Goal: Transaction & Acquisition: Purchase product/service

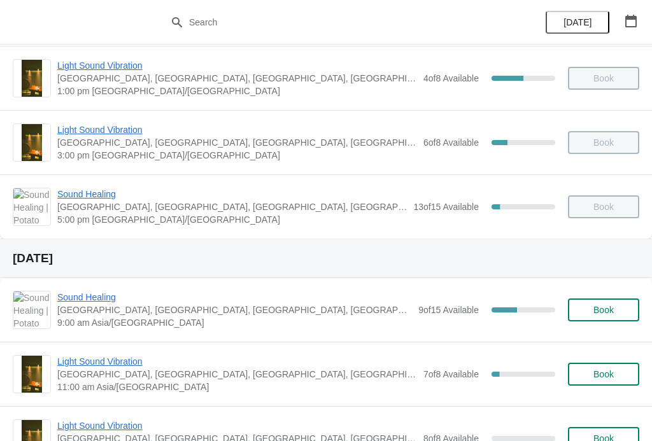
scroll to position [207, 0]
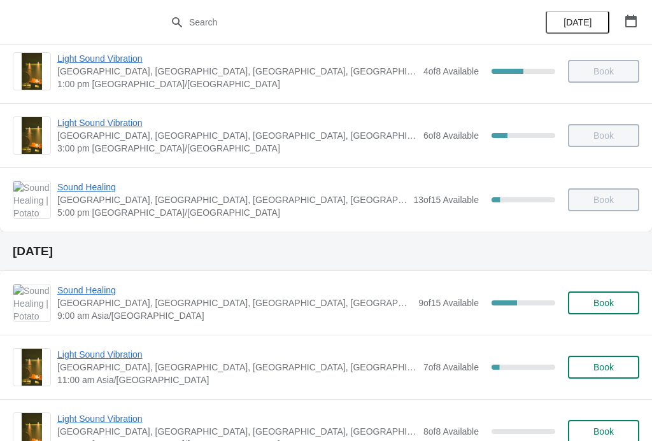
click at [120, 286] on span "Sound Healing" at bounding box center [234, 290] width 354 height 13
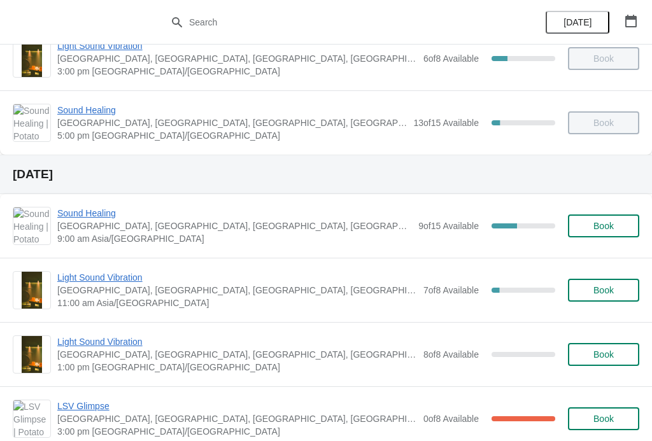
scroll to position [284, 0]
click at [603, 356] on span "Book" at bounding box center [603, 354] width 20 height 10
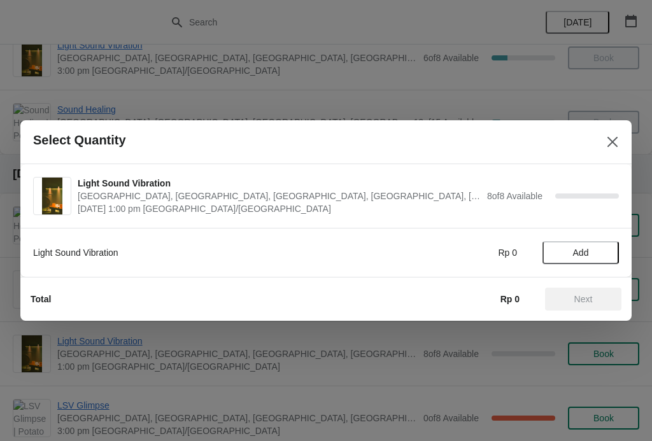
click at [611, 139] on icon "Close" at bounding box center [612, 142] width 13 height 13
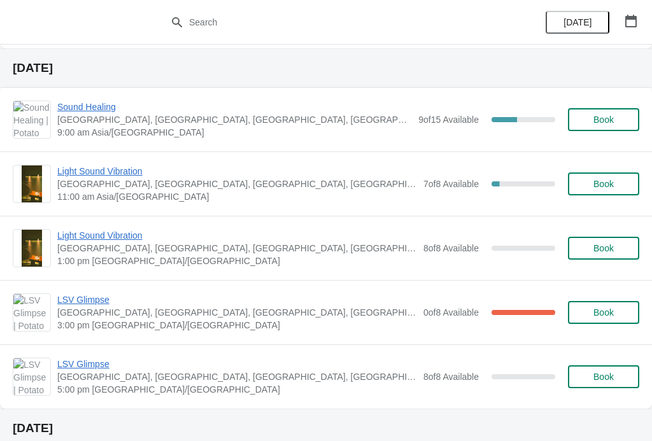
scroll to position [388, 0]
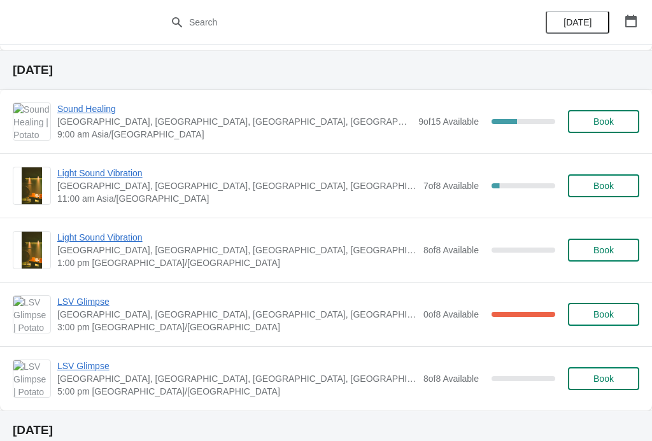
click at [605, 252] on span "Book" at bounding box center [603, 250] width 20 height 10
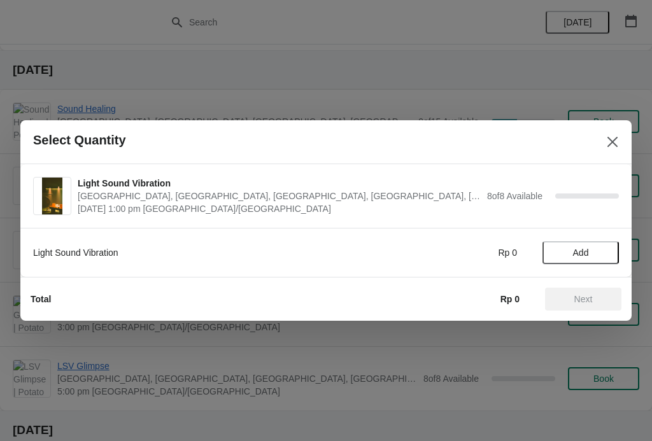
click at [587, 252] on span "Add" at bounding box center [581, 253] width 16 height 10
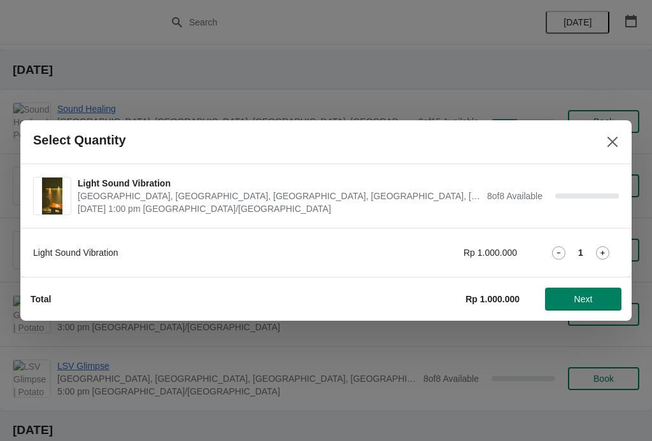
click at [598, 252] on icon at bounding box center [602, 252] width 13 height 13
click at [598, 248] on icon at bounding box center [602, 252] width 13 height 13
click at [581, 295] on span "Next" at bounding box center [583, 299] width 18 height 10
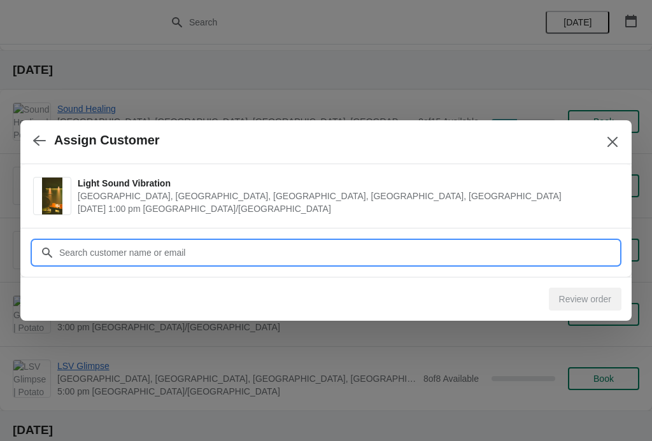
click at [574, 249] on input "Customer" at bounding box center [339, 252] width 560 height 23
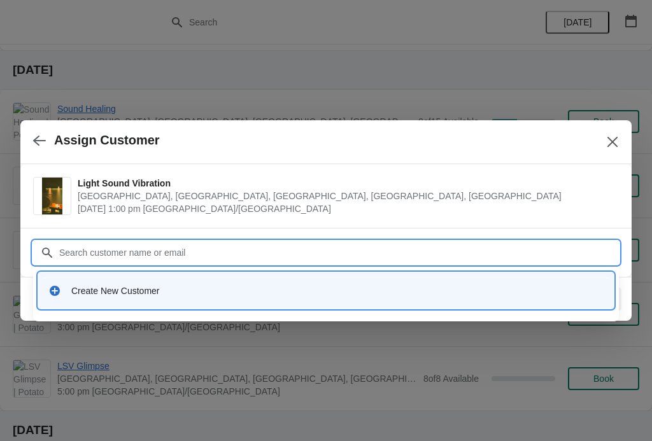
click at [157, 293] on div "Create New Customer" at bounding box center [337, 290] width 532 height 13
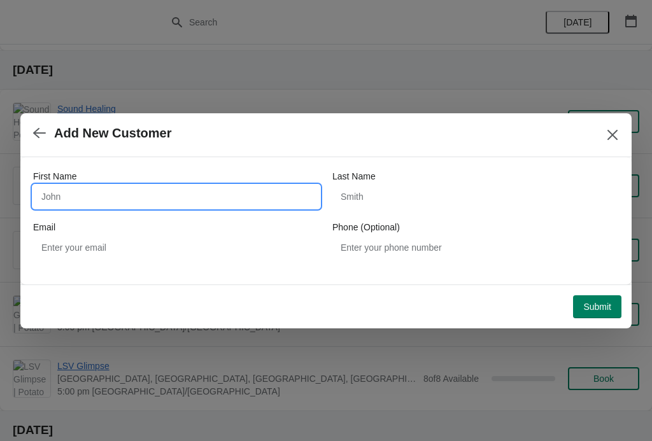
click at [181, 206] on input "First Name" at bounding box center [176, 196] width 286 height 23
type input "Christine"
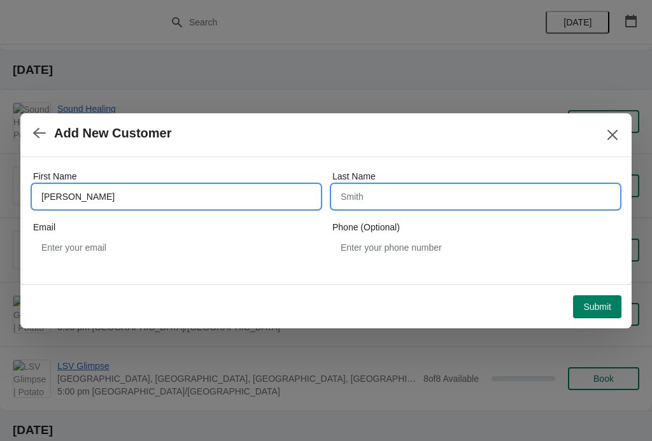
click at [437, 200] on input "Last Name" at bounding box center [475, 196] width 286 height 23
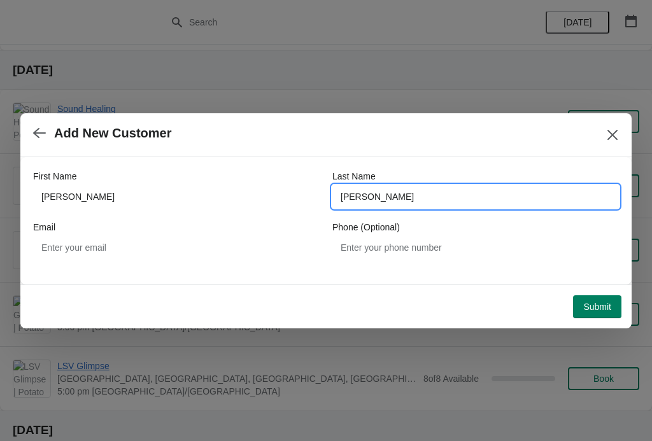
type input "Anysha Paul"
click at [597, 302] on span "Submit" at bounding box center [597, 307] width 28 height 10
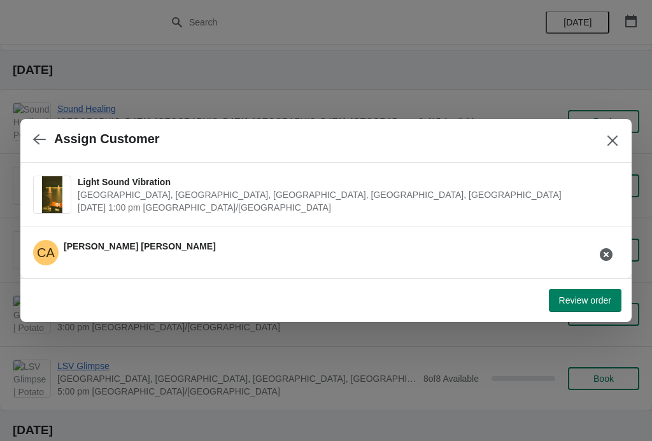
click at [573, 298] on span "Review order" at bounding box center [585, 300] width 52 height 10
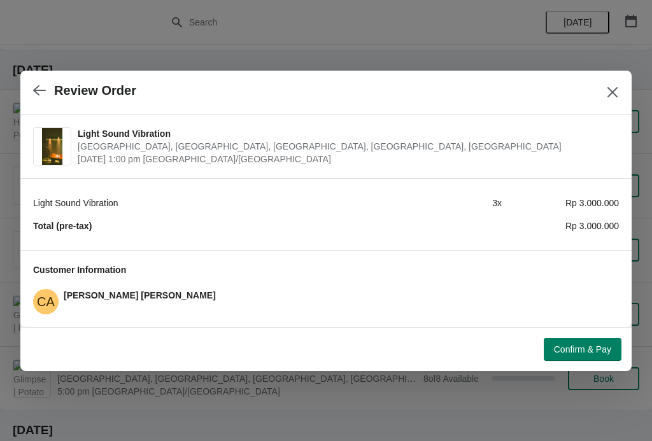
click at [577, 348] on span "Confirm & Pay" at bounding box center [582, 349] width 57 height 10
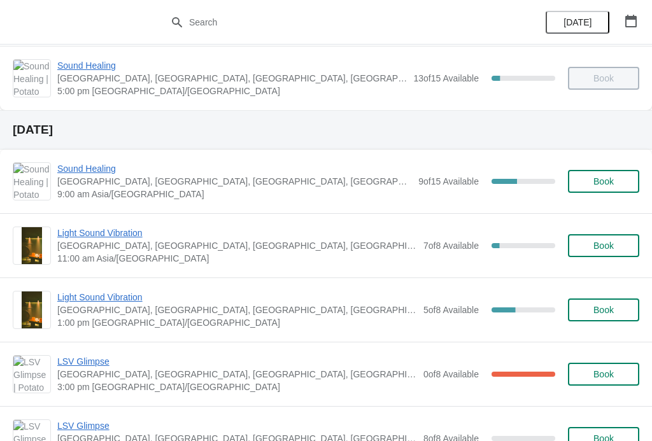
scroll to position [327, 0]
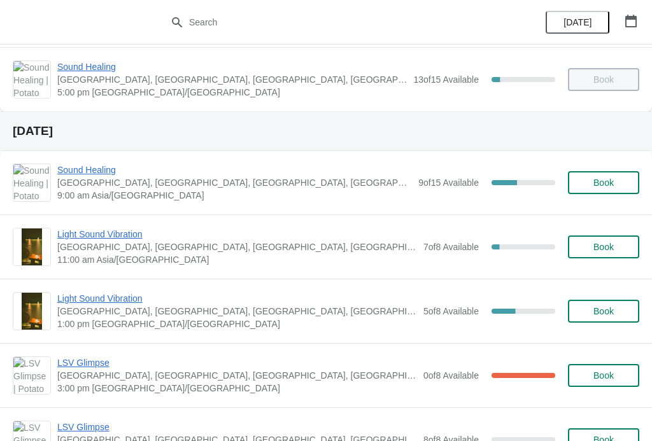
click at [122, 302] on span "Light Sound Vibration" at bounding box center [237, 298] width 360 height 13
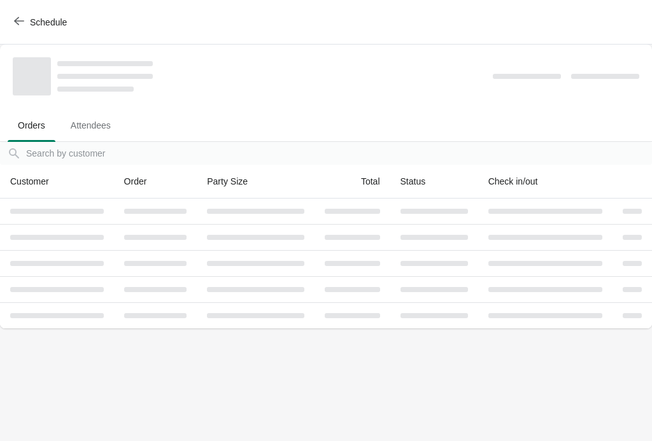
scroll to position [0, 0]
